Goal: Information Seeking & Learning: Find specific fact

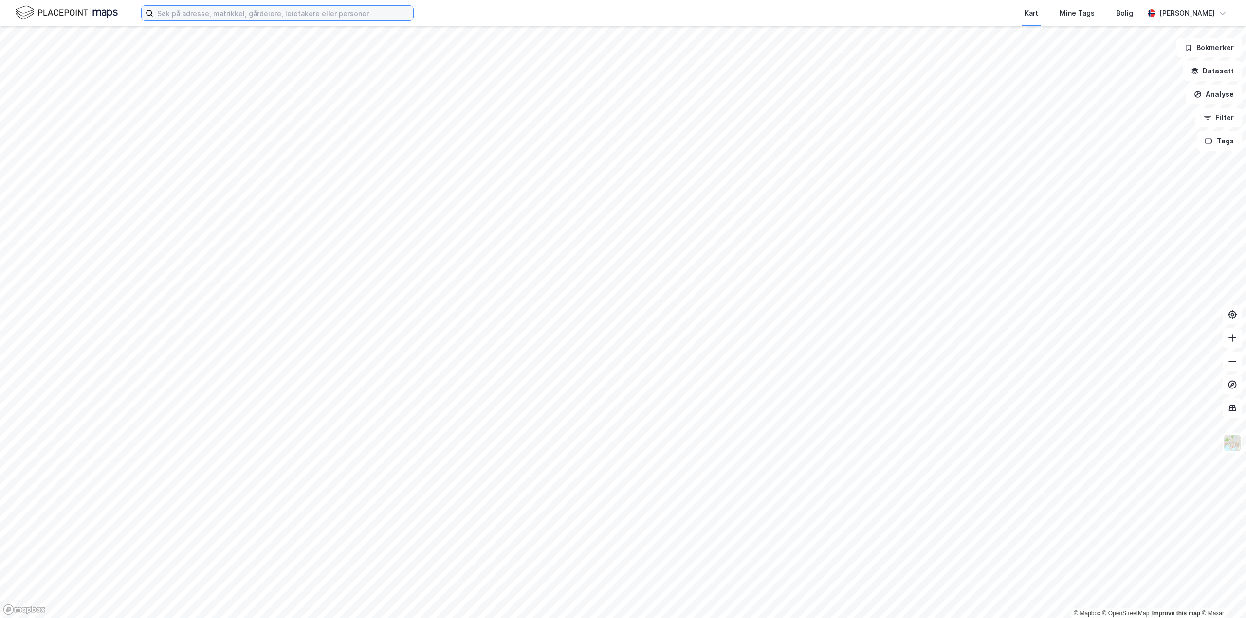
click at [376, 13] on input at bounding box center [283, 13] width 260 height 15
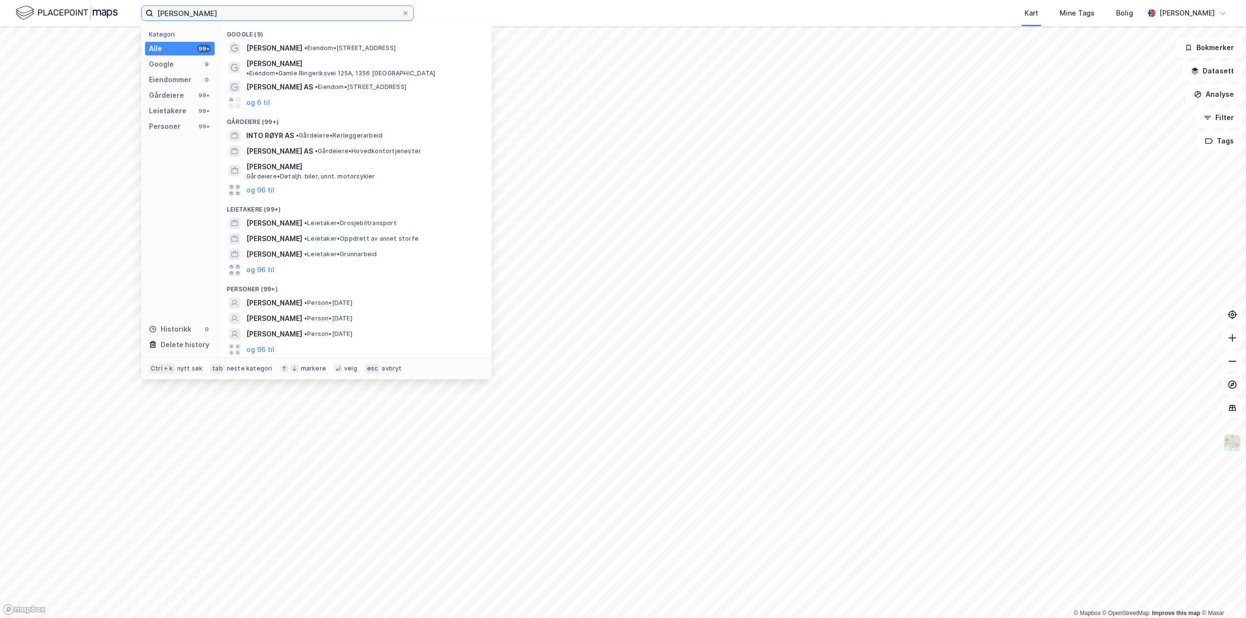
drag, startPoint x: 234, startPoint y: 15, endPoint x: 224, endPoint y: 15, distance: 10.2
click at [229, 15] on input "[PERSON_NAME]" at bounding box center [277, 13] width 248 height 15
drag, startPoint x: 191, startPoint y: 15, endPoint x: 170, endPoint y: 16, distance: 20.4
click at [170, 16] on input "[PERSON_NAME]" at bounding box center [277, 13] width 248 height 15
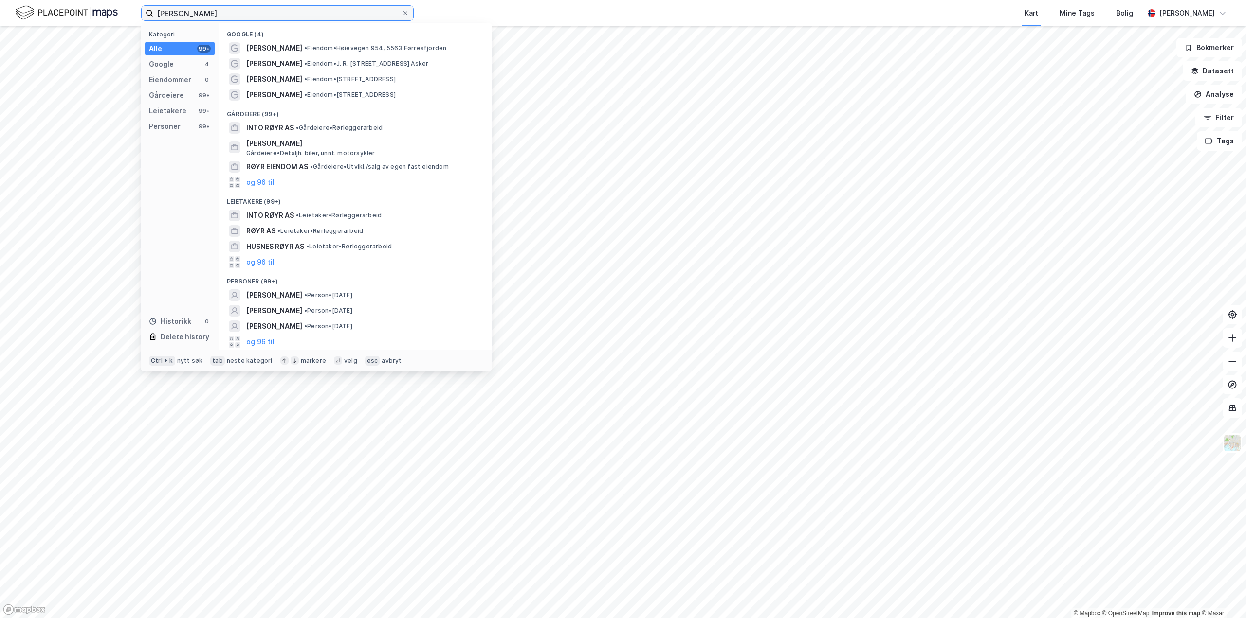
type input "[PERSON_NAME]"
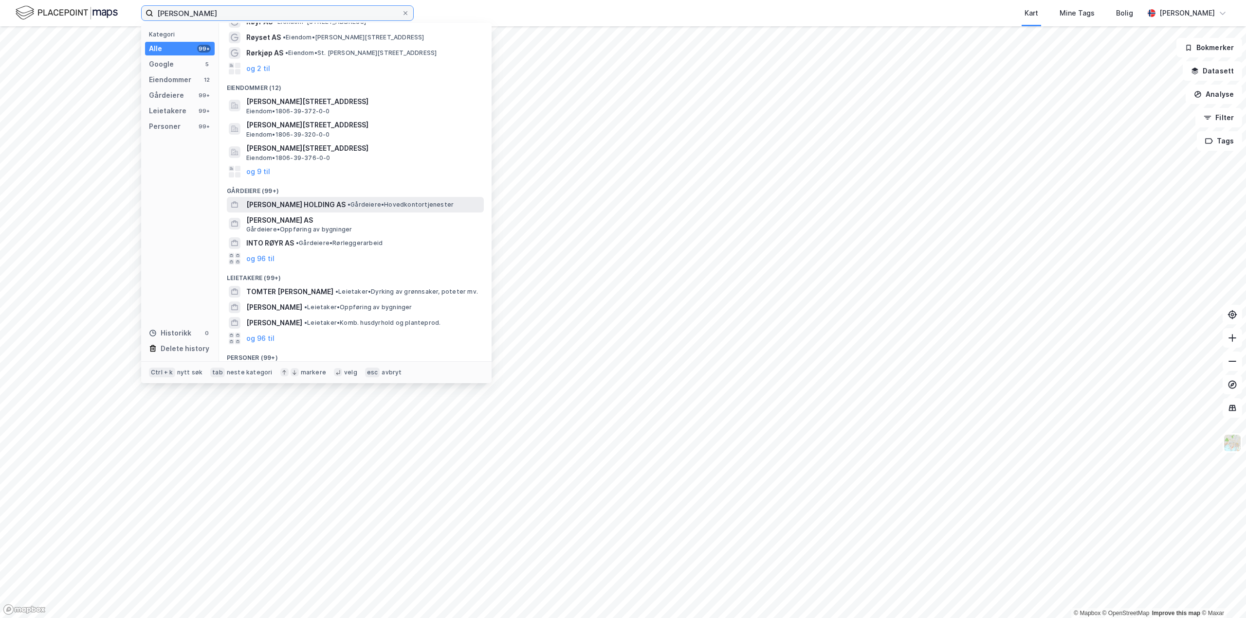
scroll to position [49, 0]
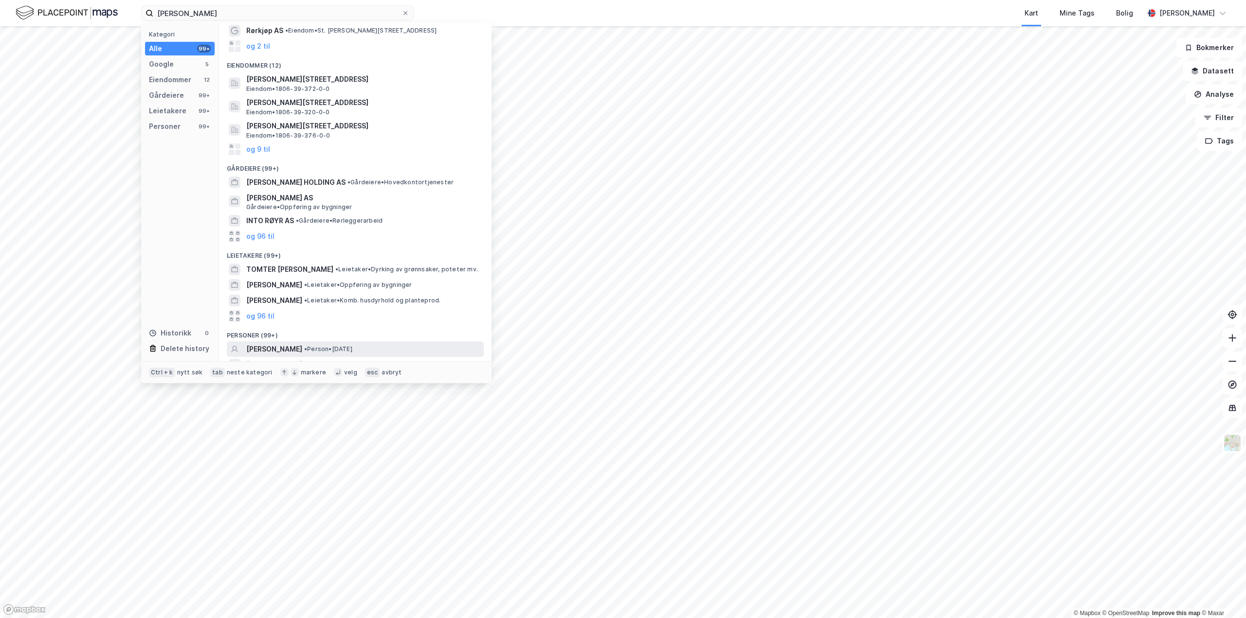
click at [329, 346] on span "• Person • [DATE]" at bounding box center [328, 349] width 48 height 8
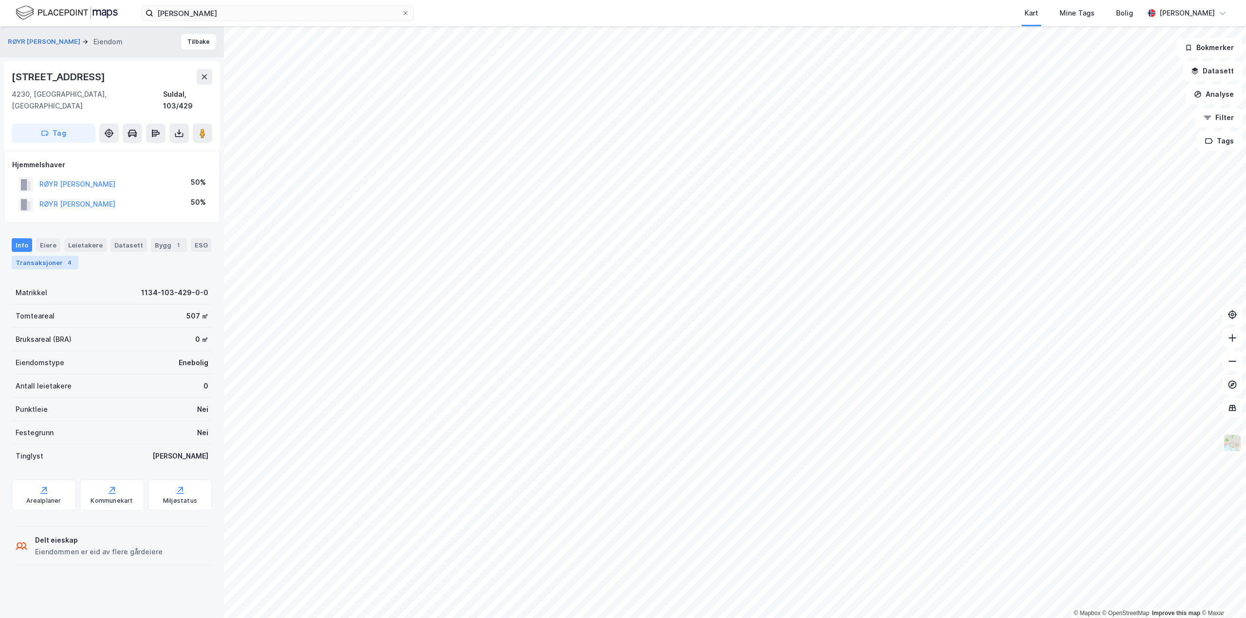
click at [58, 256] on div "Transaksjoner 4" at bounding box center [45, 263] width 67 height 14
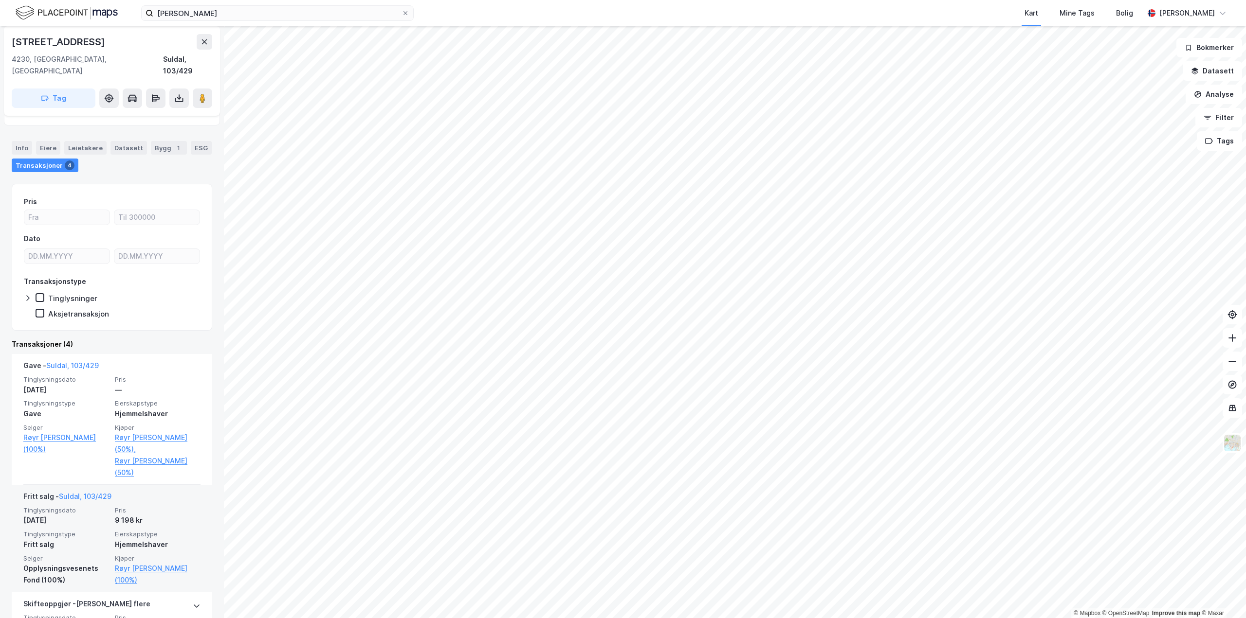
scroll to position [195, 0]
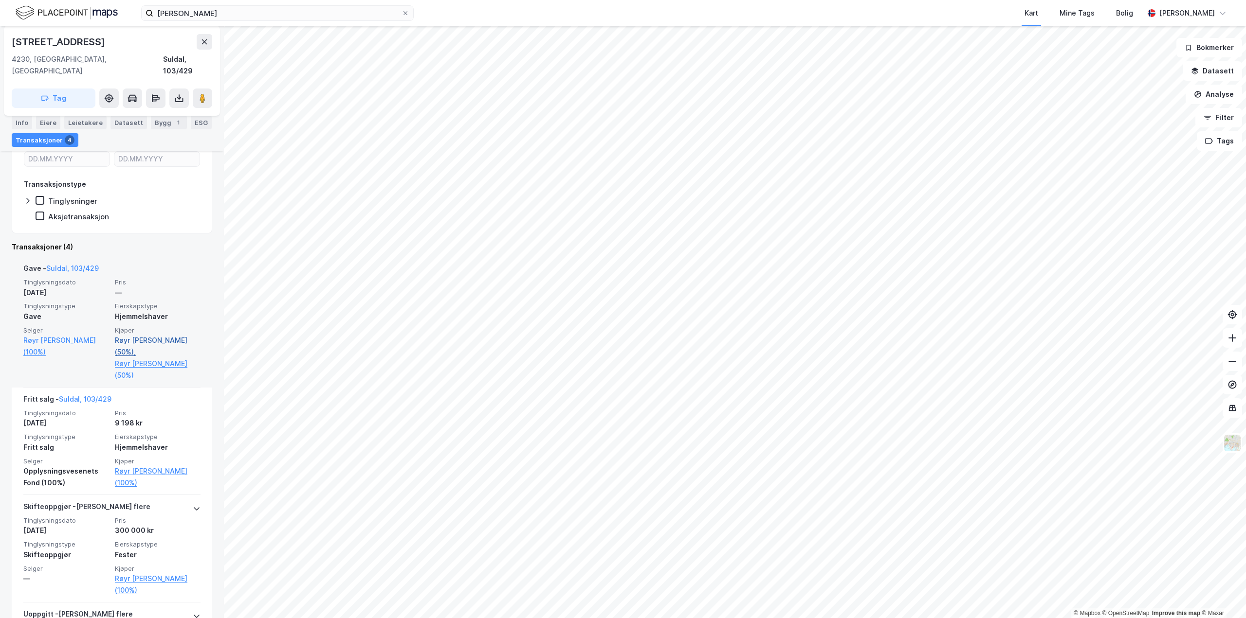
click at [138, 335] on link "Røyr [PERSON_NAME] (50%)," at bounding box center [158, 346] width 86 height 23
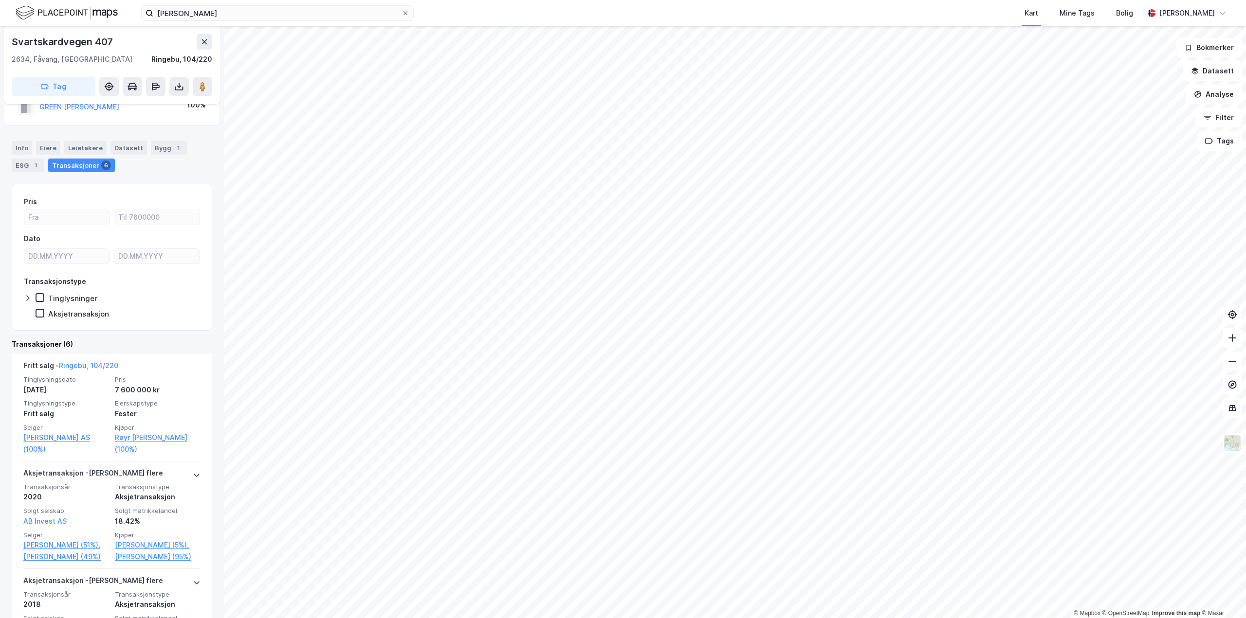
scroll to position [104, 0]
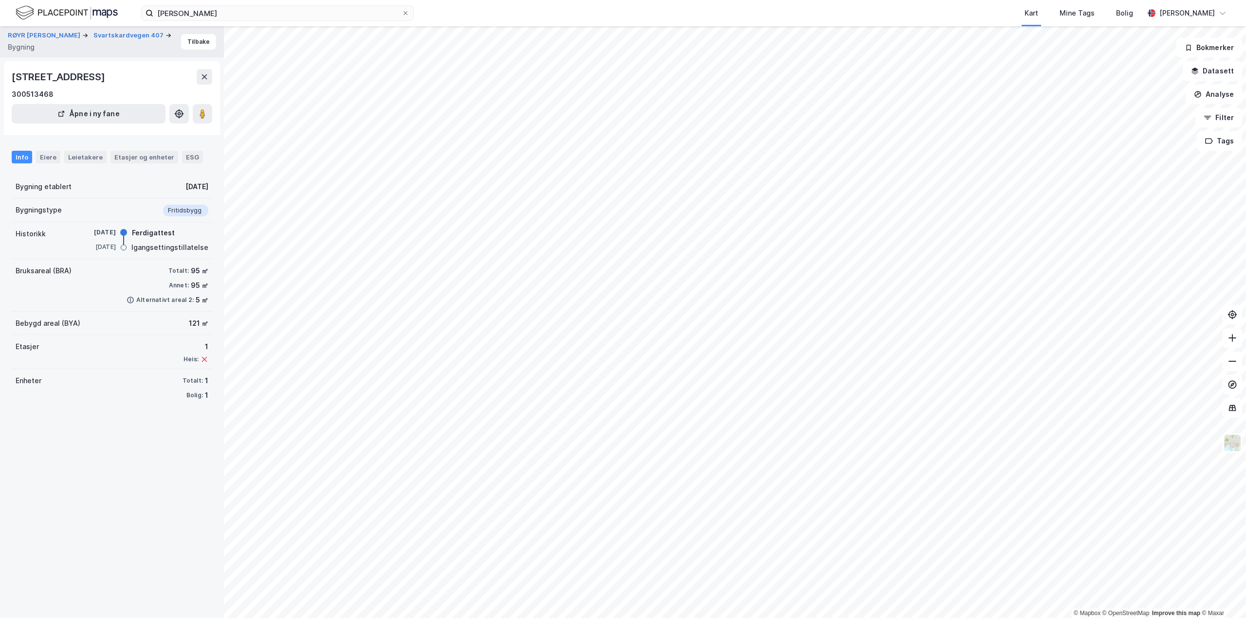
click at [124, 495] on div "RØYR [PERSON_NAME] 407 Bygning Tilbake Svartskardvegen 407, 2634, INNLANDET 300…" at bounding box center [112, 322] width 224 height 592
click at [90, 474] on div "RØYR [PERSON_NAME] 407 Bygning Tilbake Svartskardvegen 407, 2634, INNLANDET 300…" at bounding box center [112, 322] width 224 height 592
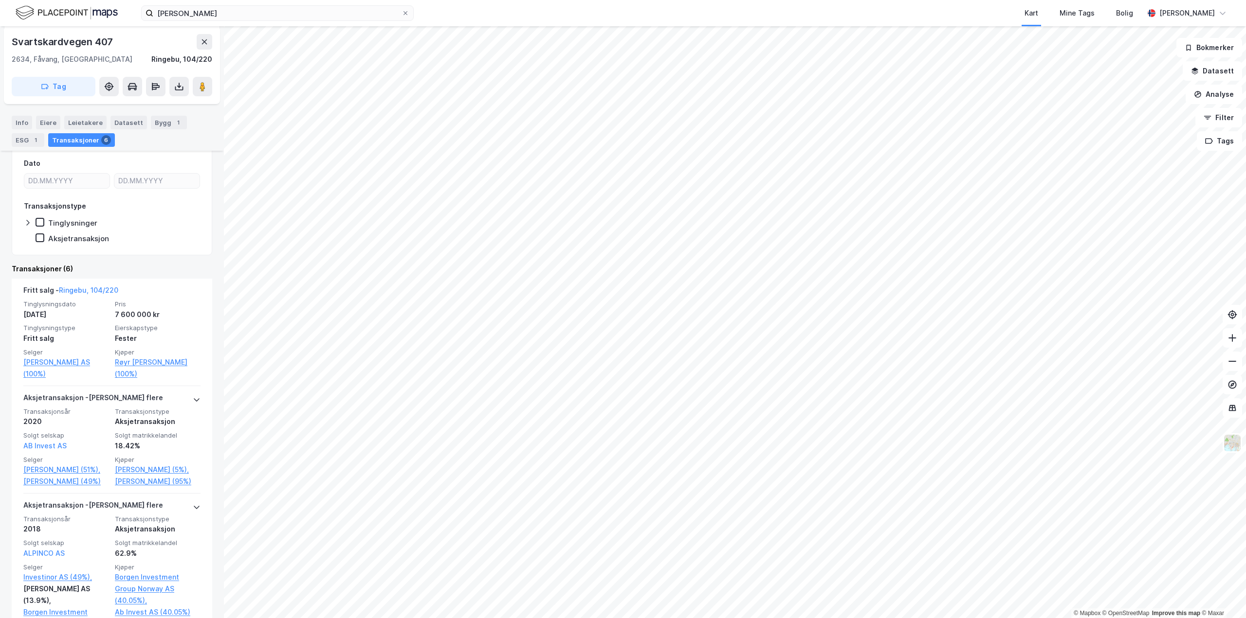
scroll to position [186, 0]
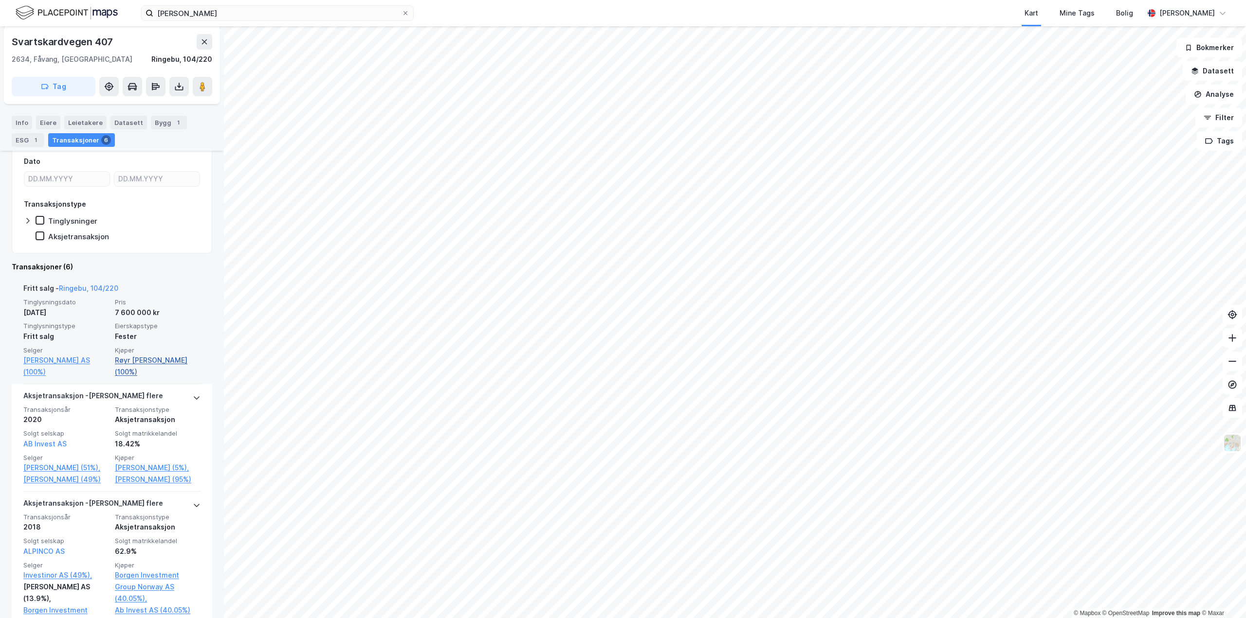
click at [151, 359] on link "Røyr [PERSON_NAME] (100%)" at bounding box center [158, 366] width 86 height 23
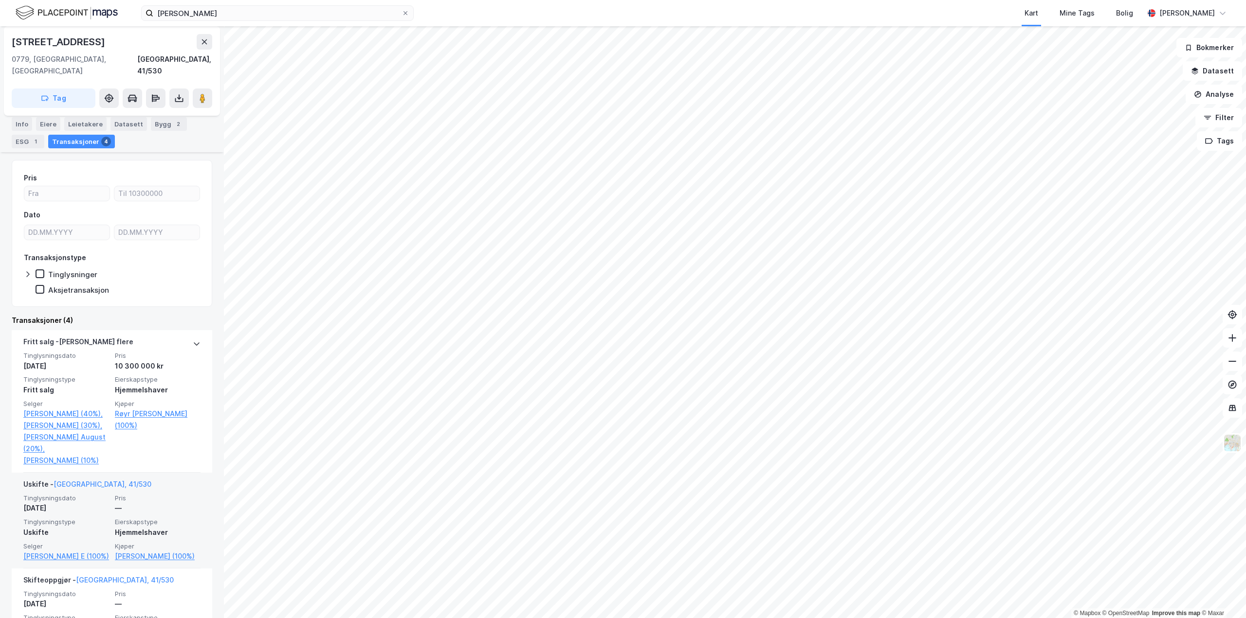
scroll to position [97, 0]
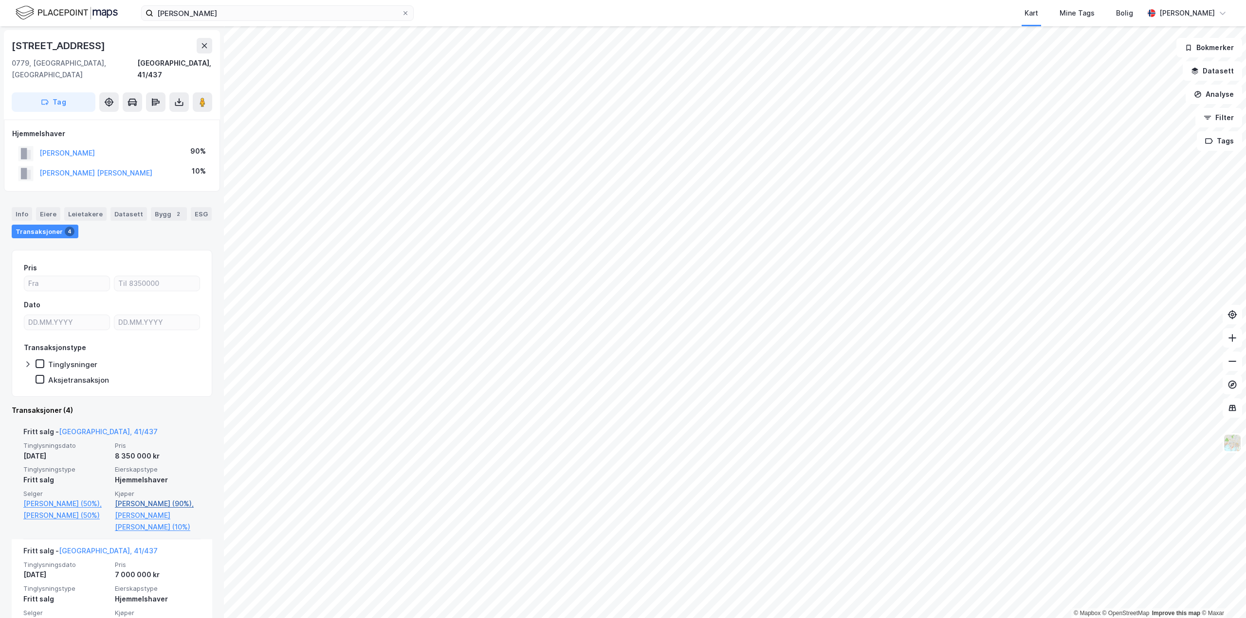
click at [127, 498] on link "[PERSON_NAME] (90%)," at bounding box center [158, 504] width 86 height 12
click at [129, 498] on link "[PERSON_NAME] (90%)," at bounding box center [158, 504] width 86 height 12
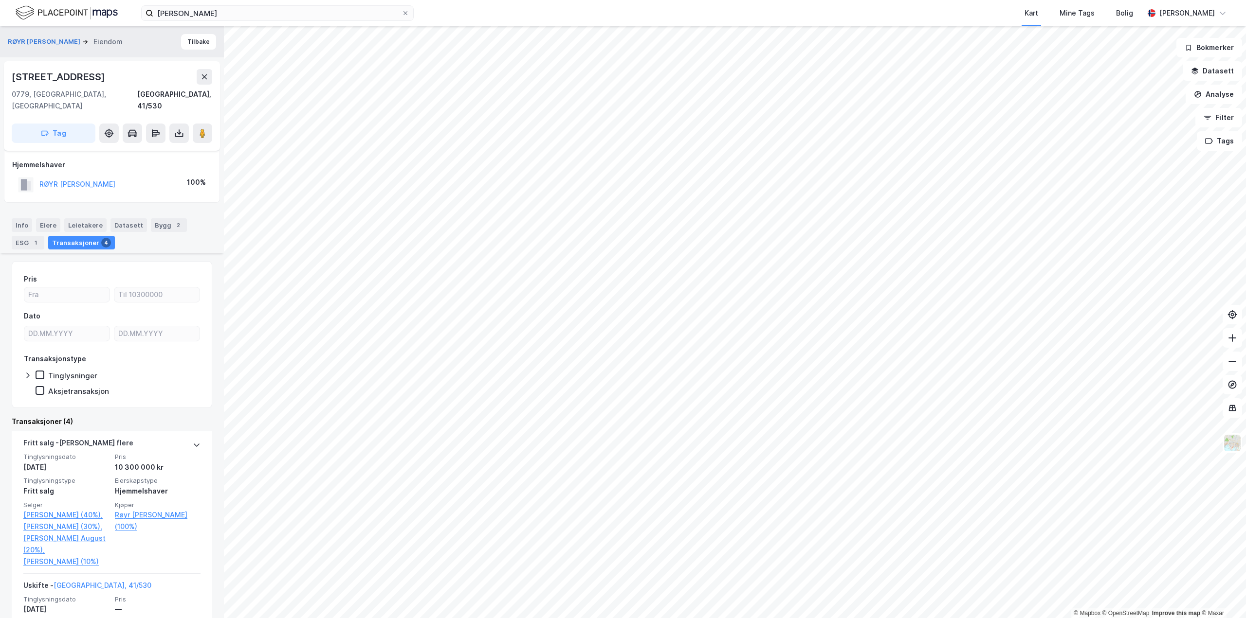
scroll to position [383, 0]
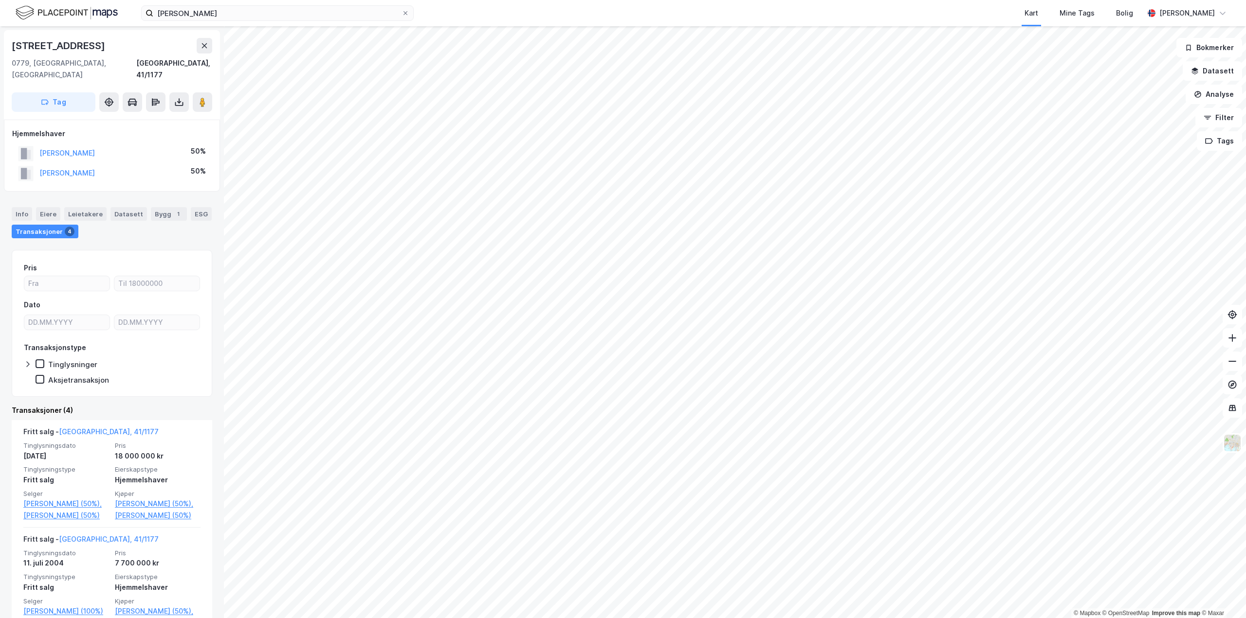
drag, startPoint x: 133, startPoint y: 141, endPoint x: 38, endPoint y: 146, distance: 95.1
click at [38, 146] on div "[PERSON_NAME] 50%" at bounding box center [112, 154] width 200 height 20
copy button "[PERSON_NAME]"
drag, startPoint x: 142, startPoint y: 163, endPoint x: 38, endPoint y: 162, distance: 104.1
click at [38, 163] on div "[PERSON_NAME] 50%" at bounding box center [112, 173] width 200 height 20
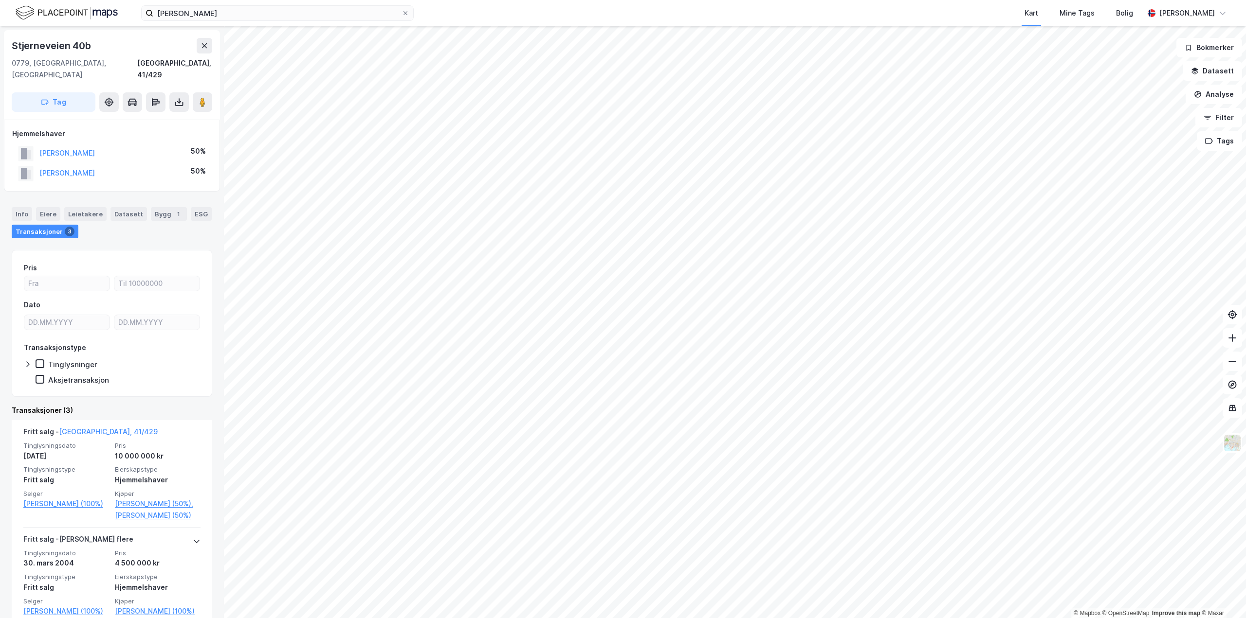
copy button "[PERSON_NAME]"
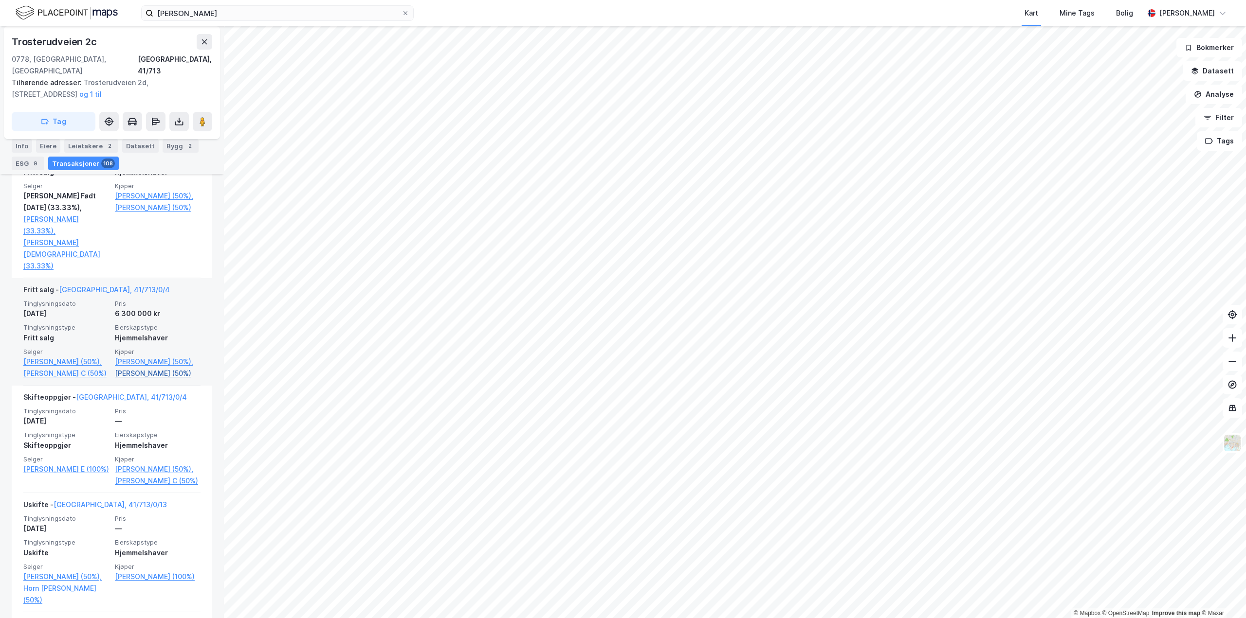
scroll to position [2287, 0]
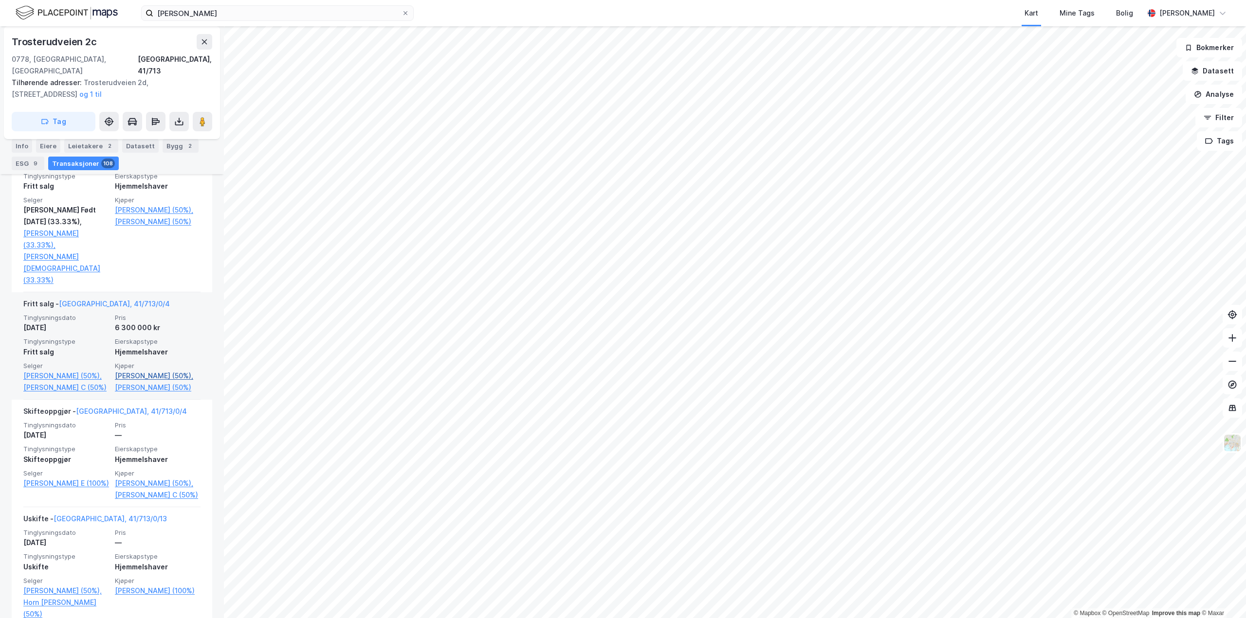
click at [144, 370] on link "[PERSON_NAME] (50%)," at bounding box center [158, 376] width 86 height 12
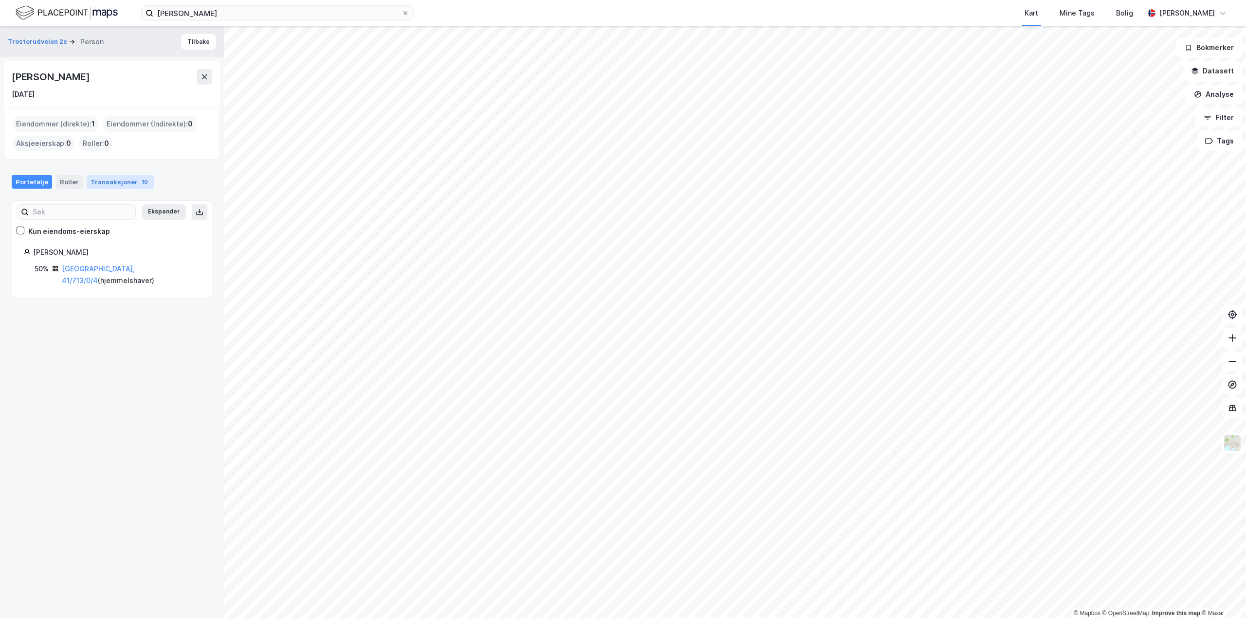
click at [122, 182] on div "Transaksjoner 10" at bounding box center [120, 182] width 67 height 14
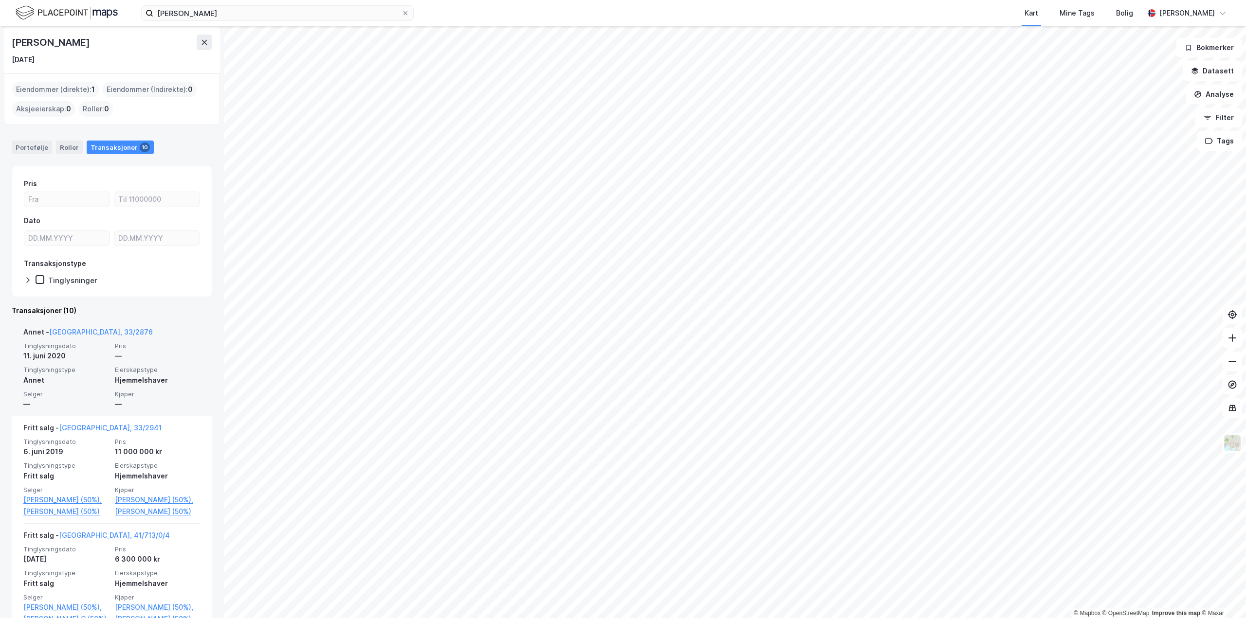
scroll to position [49, 0]
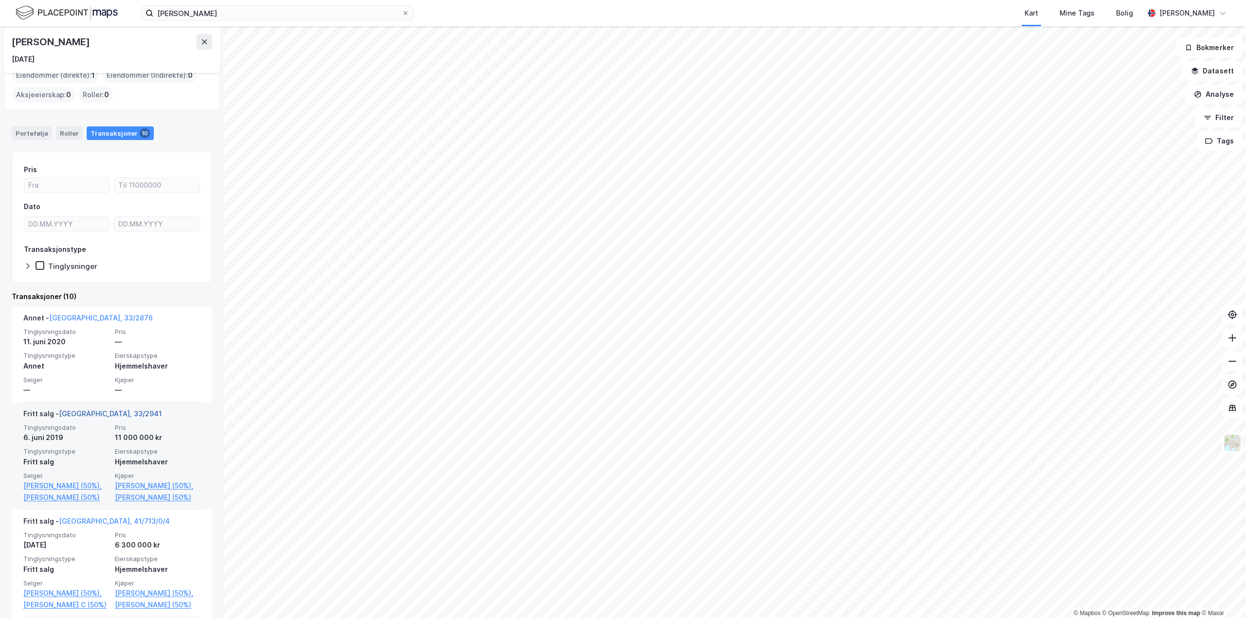
click at [82, 411] on link "[GEOGRAPHIC_DATA], 33/2941" at bounding box center [110, 414] width 103 height 8
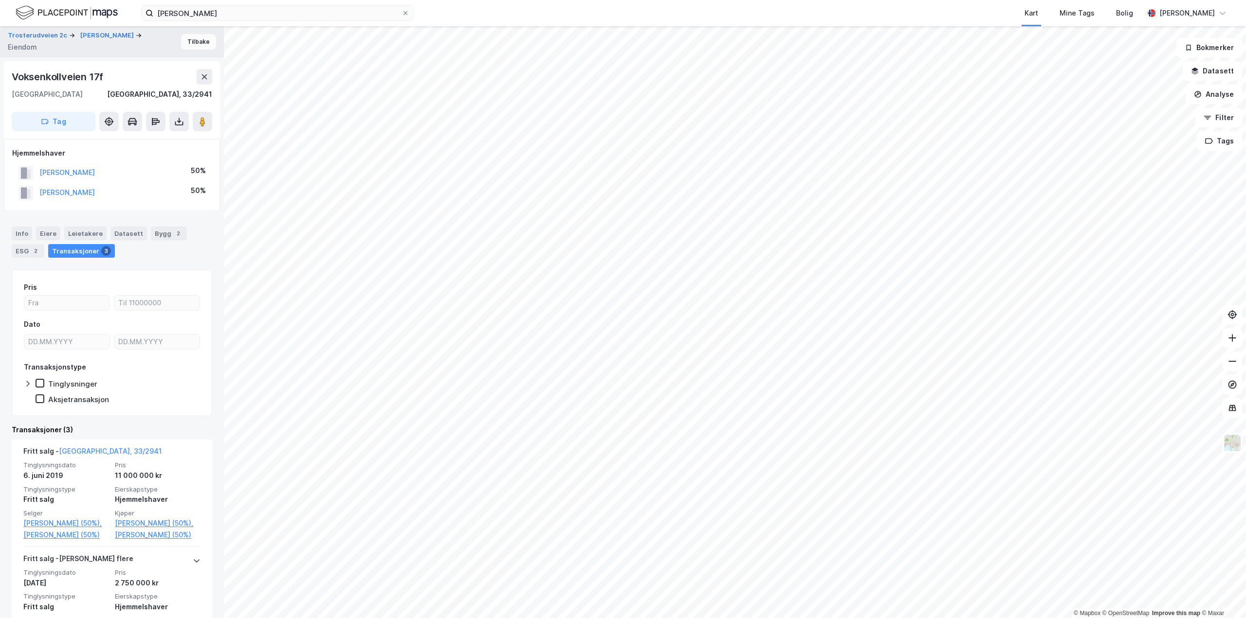
click at [181, 42] on button "Tilbake" at bounding box center [198, 42] width 35 height 16
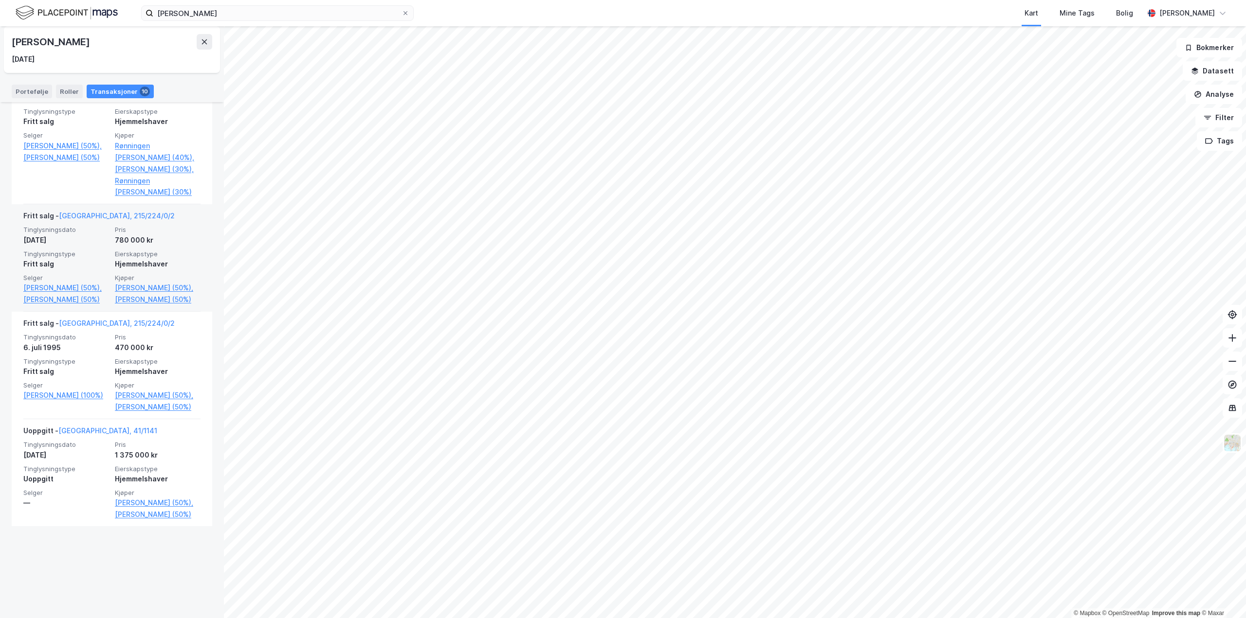
scroll to position [1010, 0]
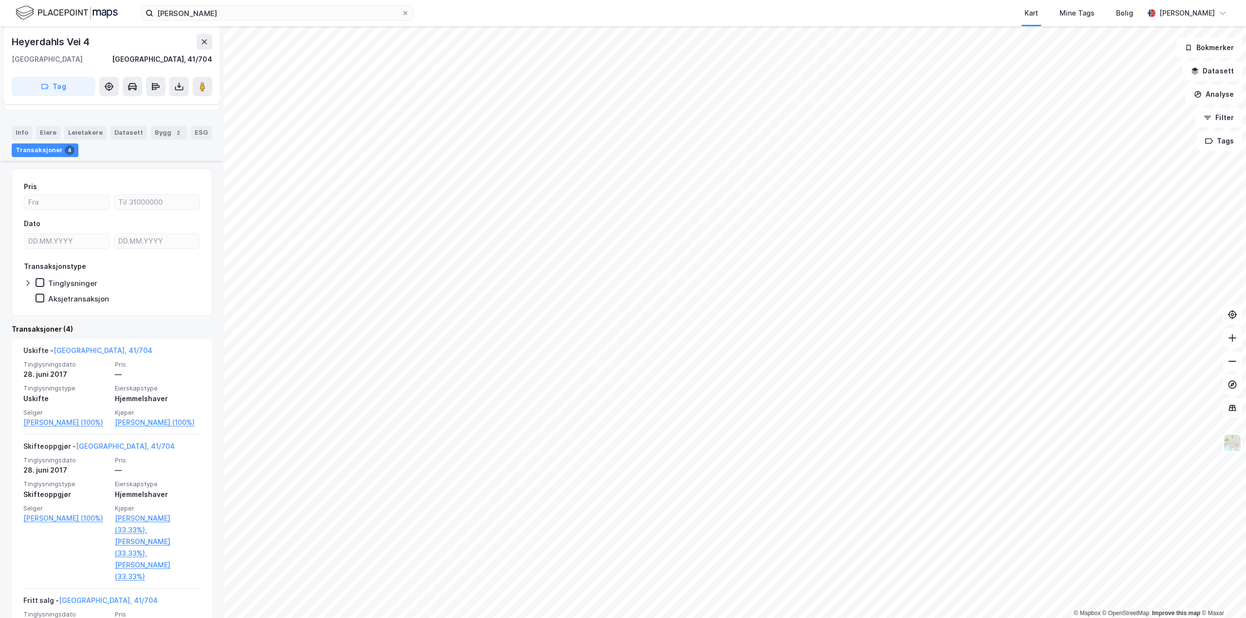
scroll to position [112, 0]
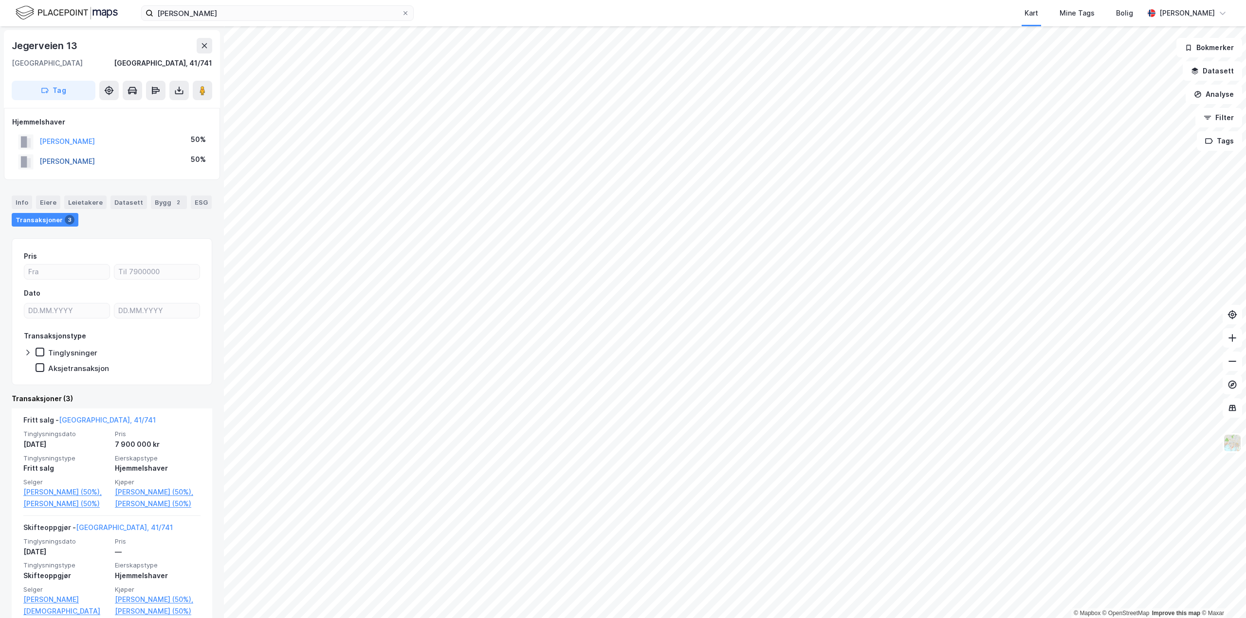
click at [0, 0] on button "[PERSON_NAME]" at bounding box center [0, 0] width 0 height 0
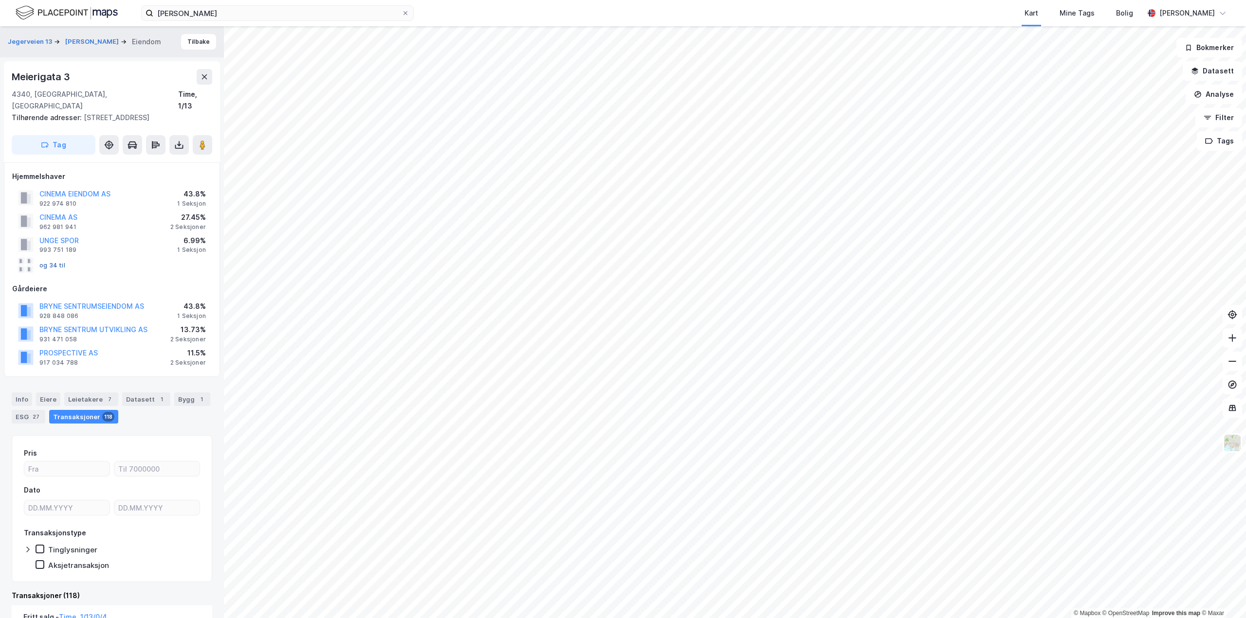
click at [0, 0] on button "og 34 til" at bounding box center [0, 0] width 0 height 0
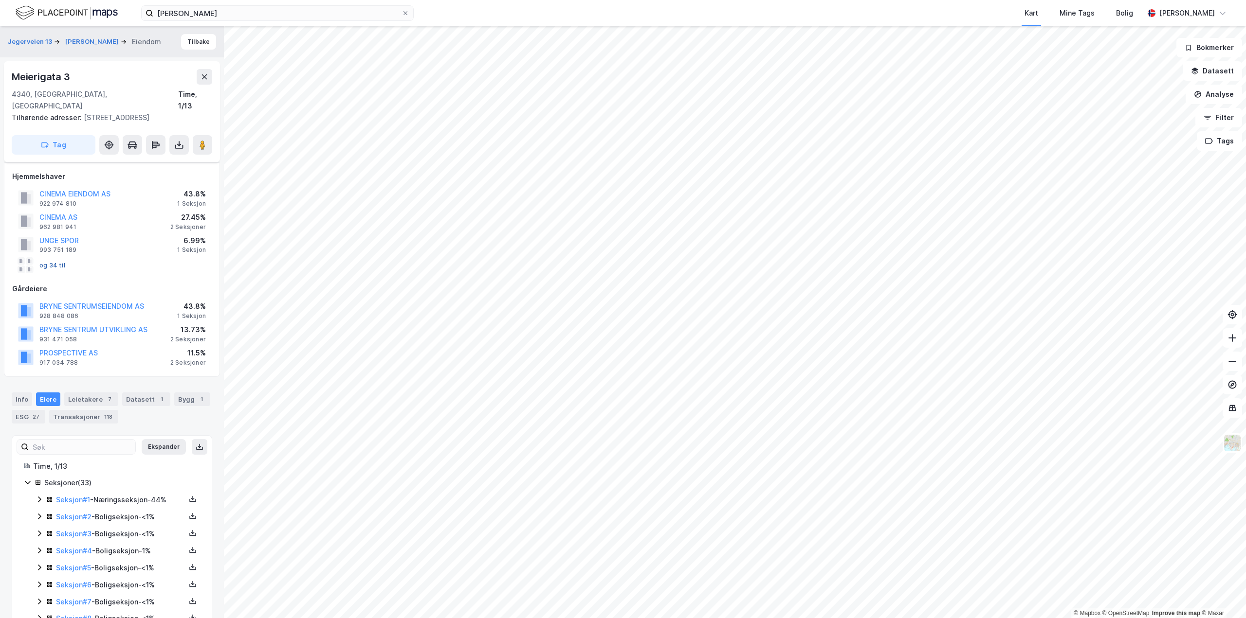
scroll to position [247, 0]
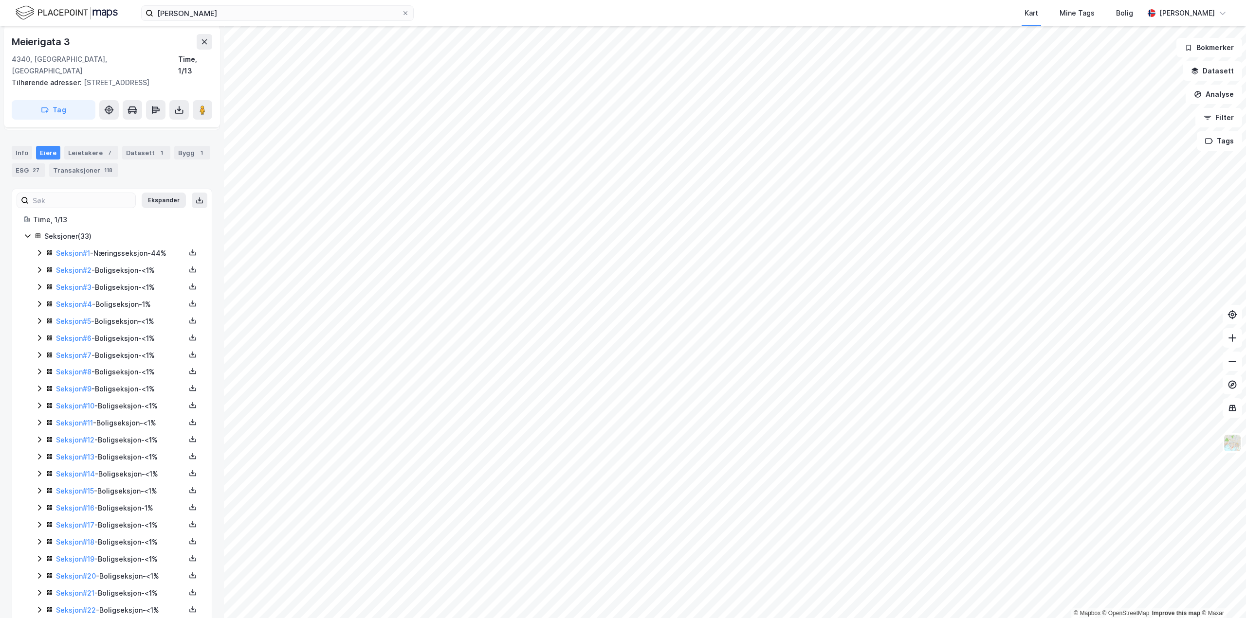
click at [74, 163] on div "Transaksjoner 118" at bounding box center [83, 170] width 69 height 14
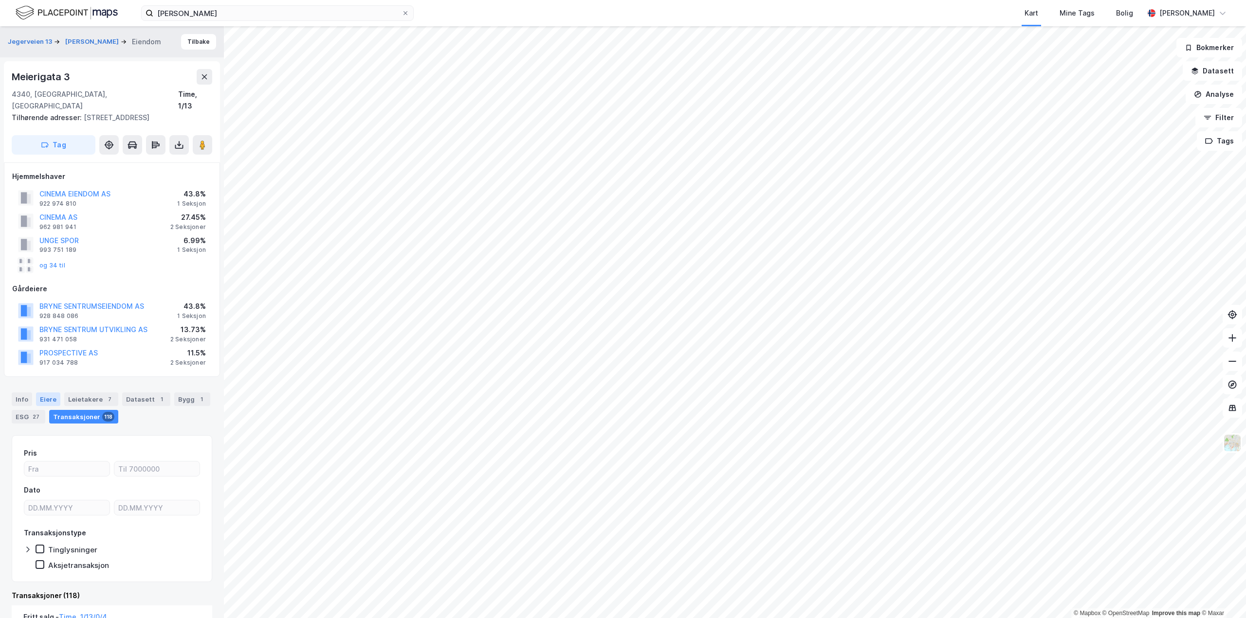
click at [50, 393] on div "Eiere" at bounding box center [48, 400] width 24 height 14
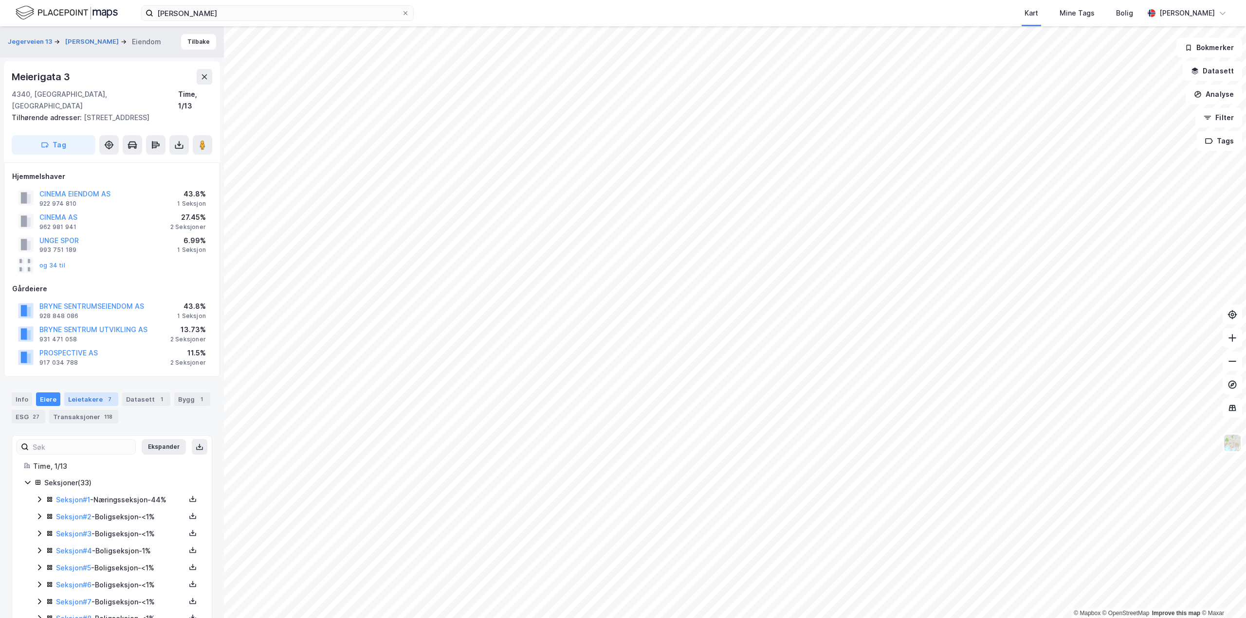
click at [98, 393] on div "Leietakere 7" at bounding box center [91, 400] width 54 height 14
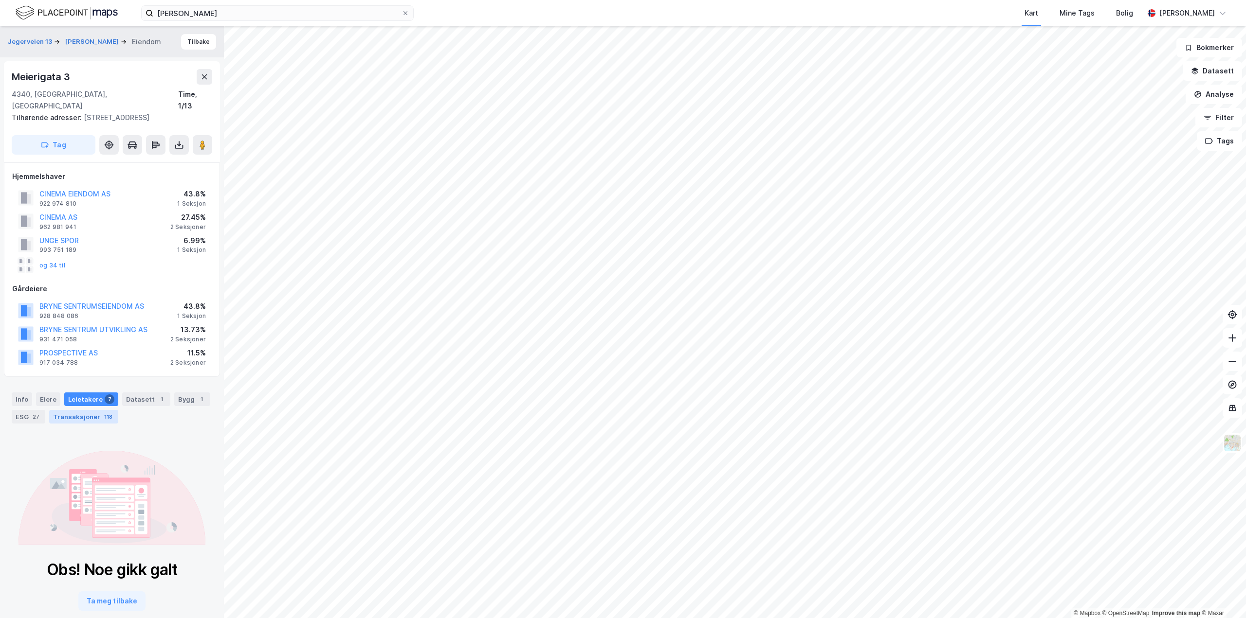
click at [85, 410] on div "Transaksjoner 118" at bounding box center [83, 417] width 69 height 14
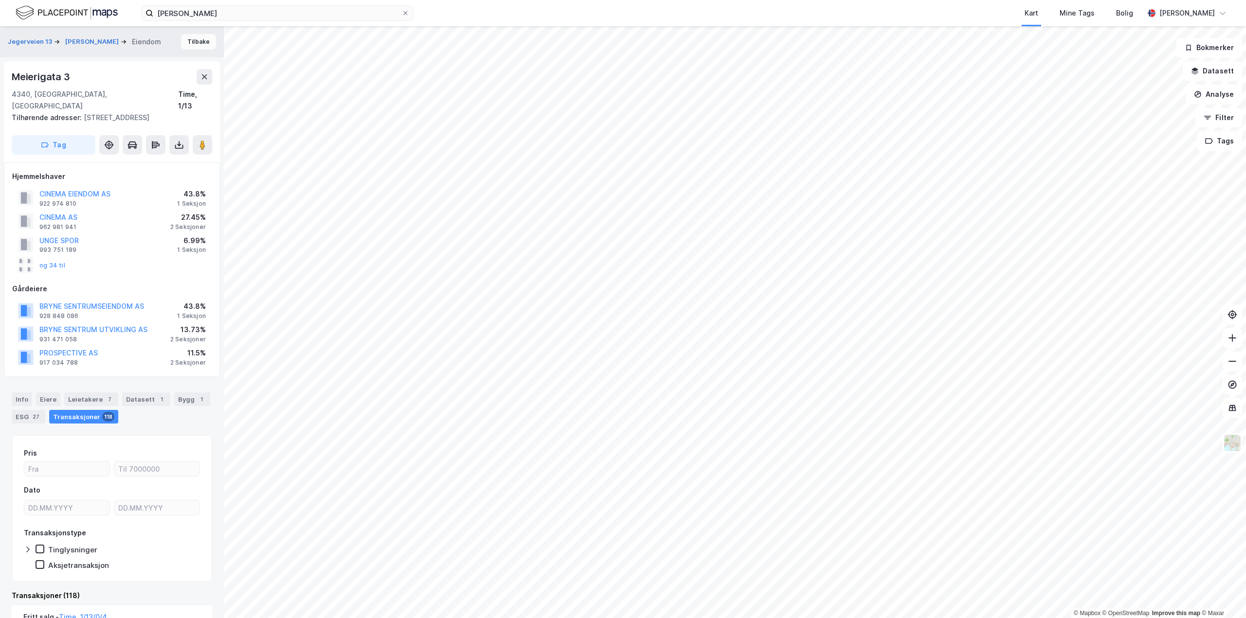
click at [190, 47] on button "Tilbake" at bounding box center [198, 42] width 35 height 16
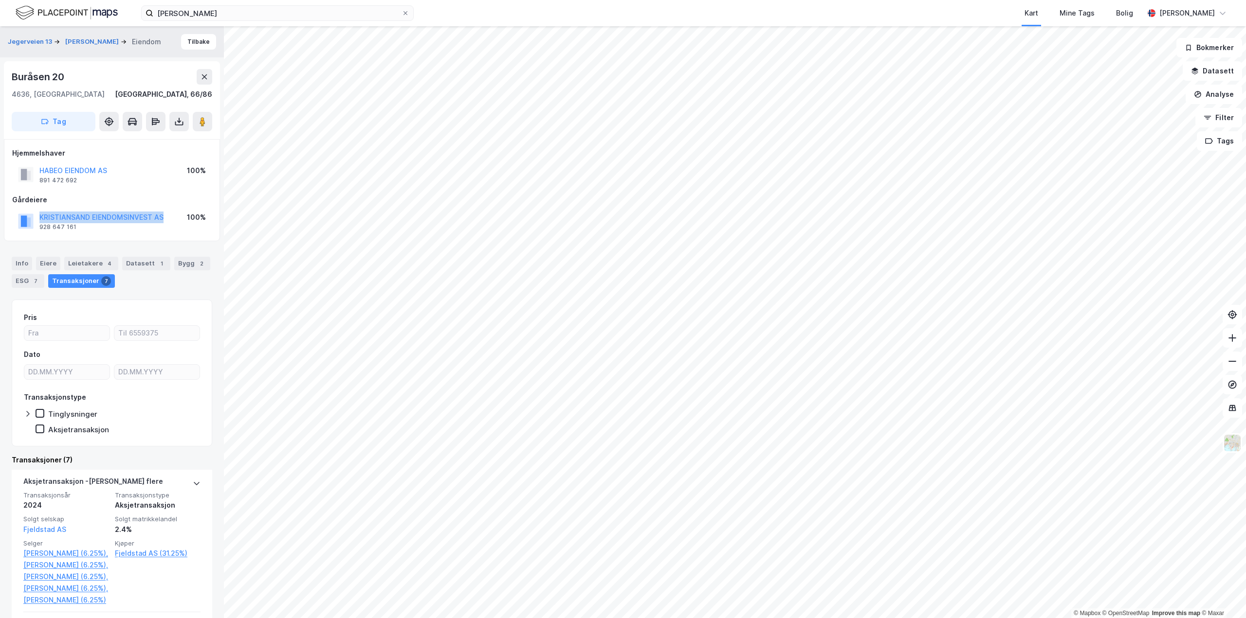
drag, startPoint x: 170, startPoint y: 217, endPoint x: 21, endPoint y: 221, distance: 149.5
click at [21, 221] on div "KRISTIANSAND EIENDOMSINVEST AS 928 647 161 100%" at bounding box center [112, 221] width 200 height 23
copy button "KRISTIANSAND EIENDOMSINVEST AS"
